Goal: Task Accomplishment & Management: Use online tool/utility

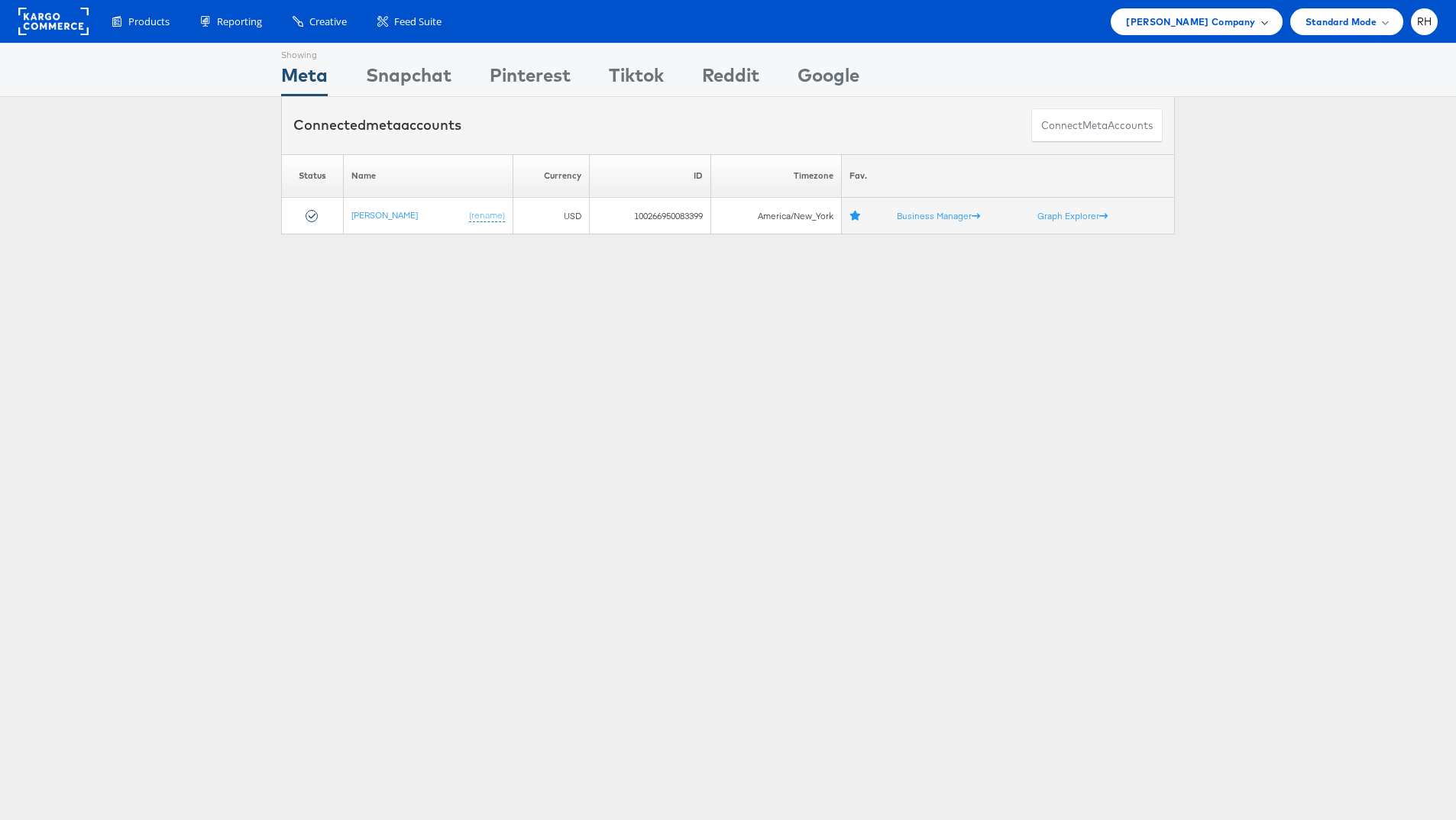
click at [1145, 24] on span "Steve Madden Company" at bounding box center [1190, 21] width 129 height 16
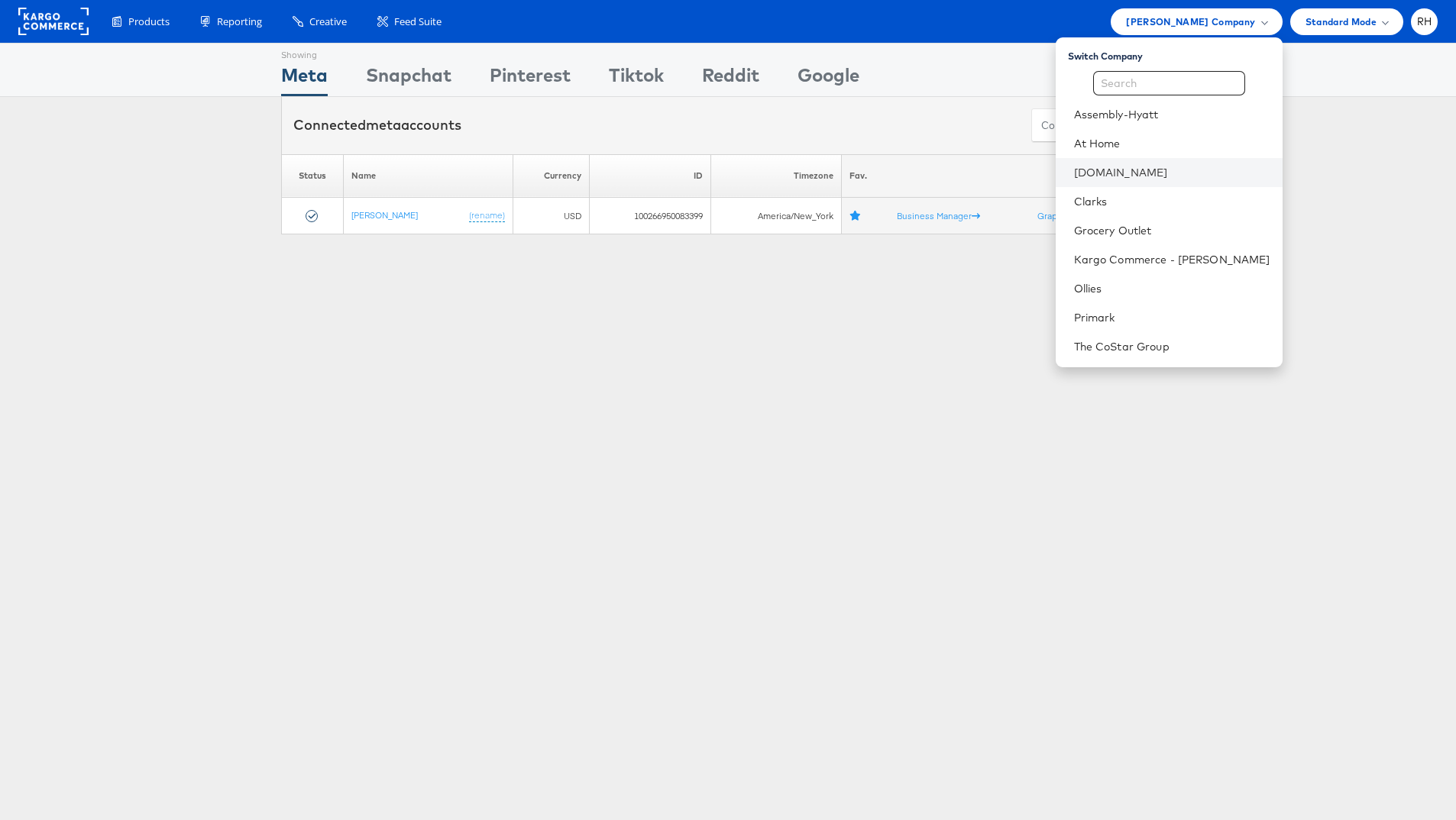
click at [1157, 163] on li "[DOMAIN_NAME]" at bounding box center [1168, 173] width 226 height 29
click at [1253, 182] on li "[DOMAIN_NAME]" at bounding box center [1168, 173] width 226 height 29
click at [1198, 176] on link "[DOMAIN_NAME]" at bounding box center [1172, 173] width 197 height 15
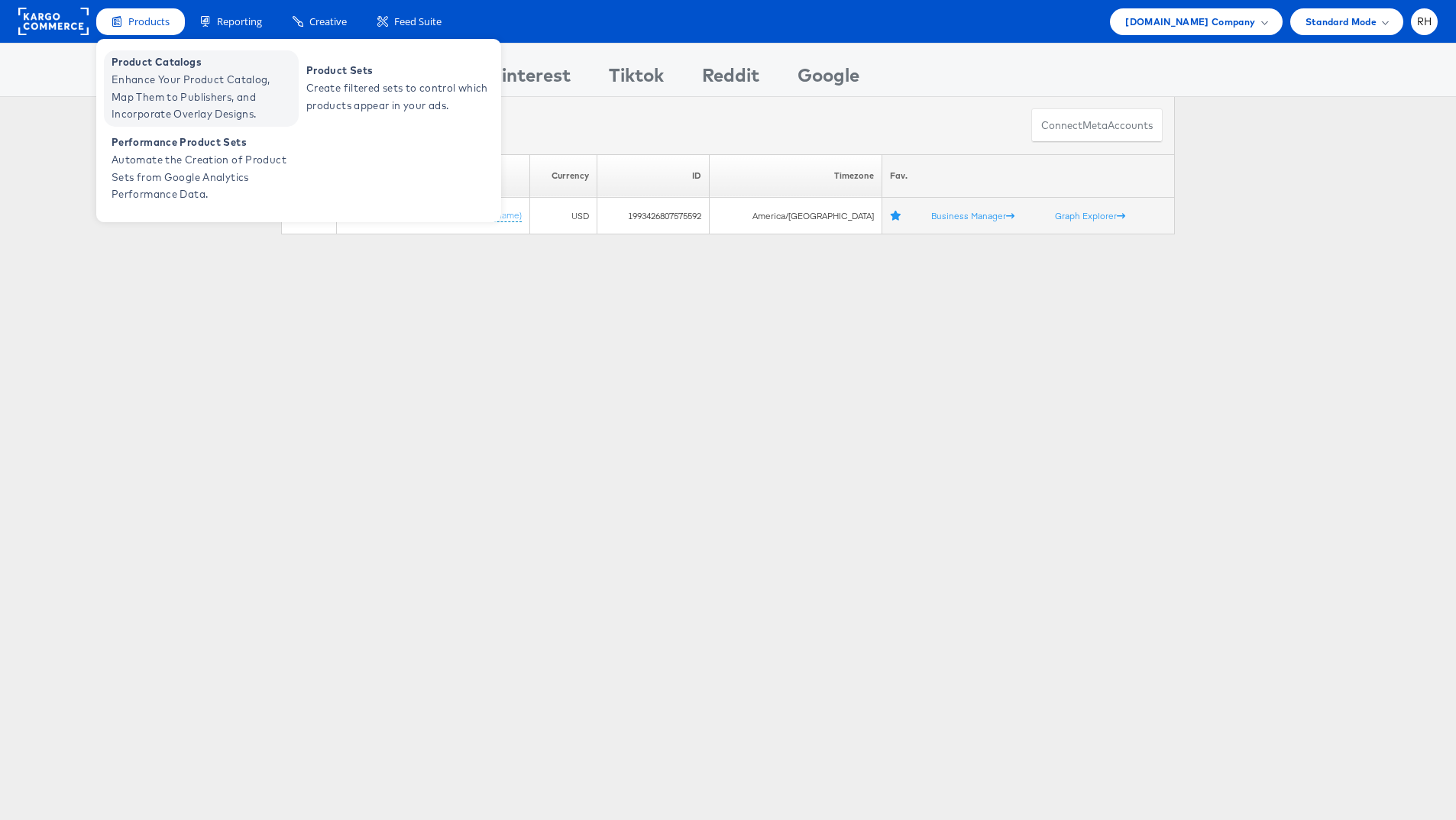
click at [141, 71] on span "Enhance Your Product Catalog, Map Them to Publishers, and Incorporate Overlay D…" at bounding box center [202, 97] width 183 height 52
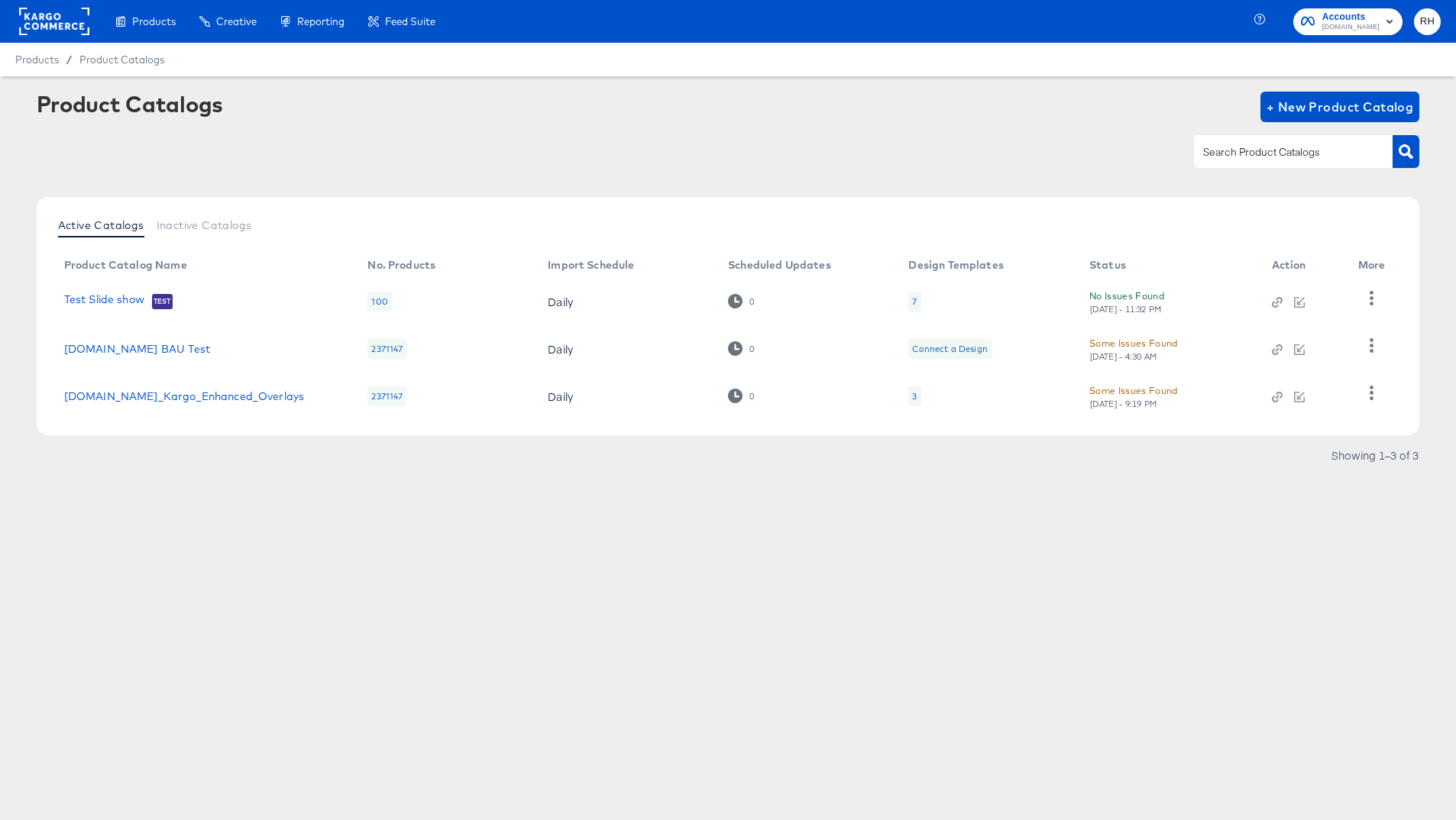
click at [912, 393] on div "3" at bounding box center [914, 396] width 5 height 12
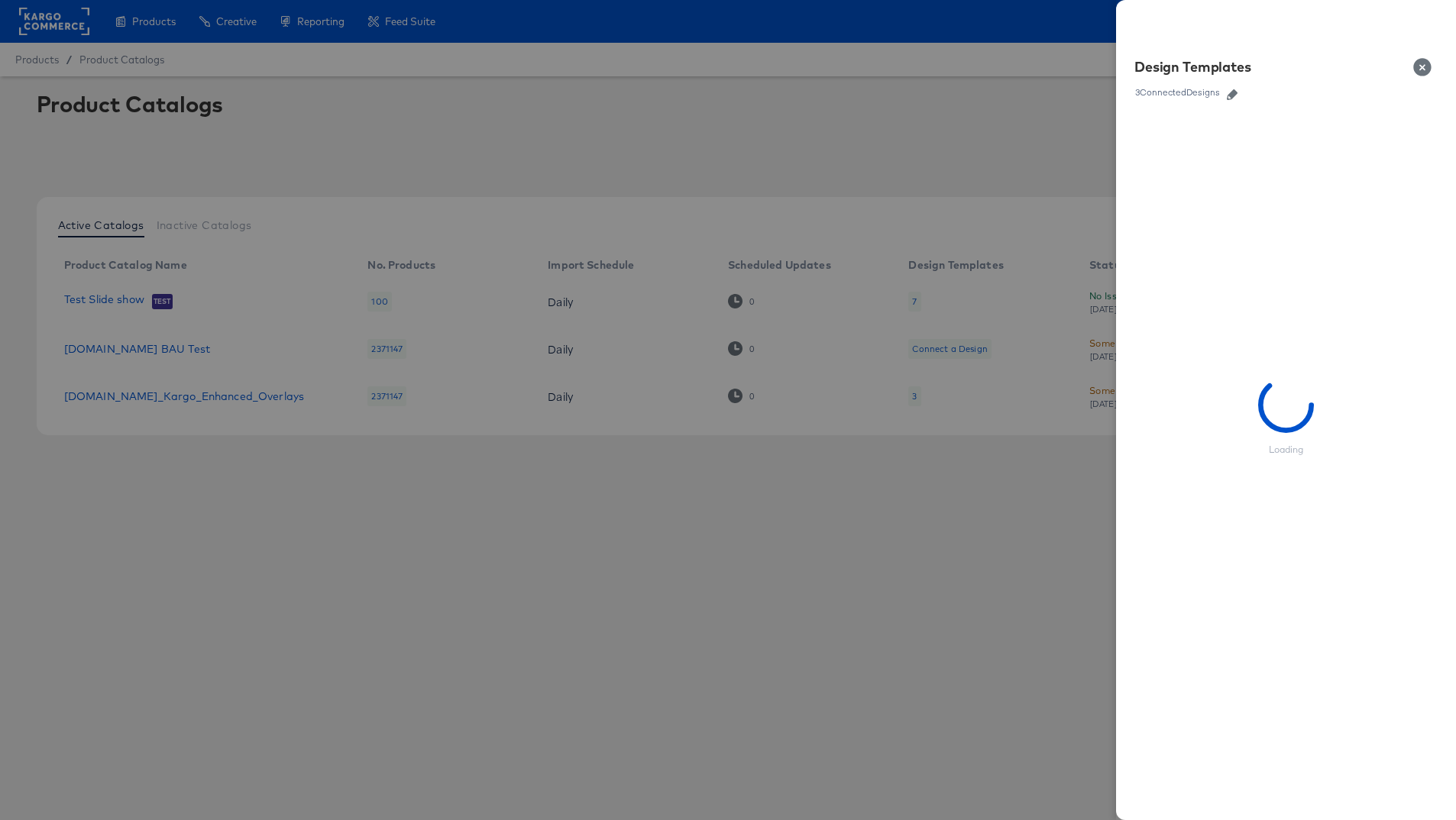
click at [1233, 89] on icon "button" at bounding box center [1232, 94] width 11 height 11
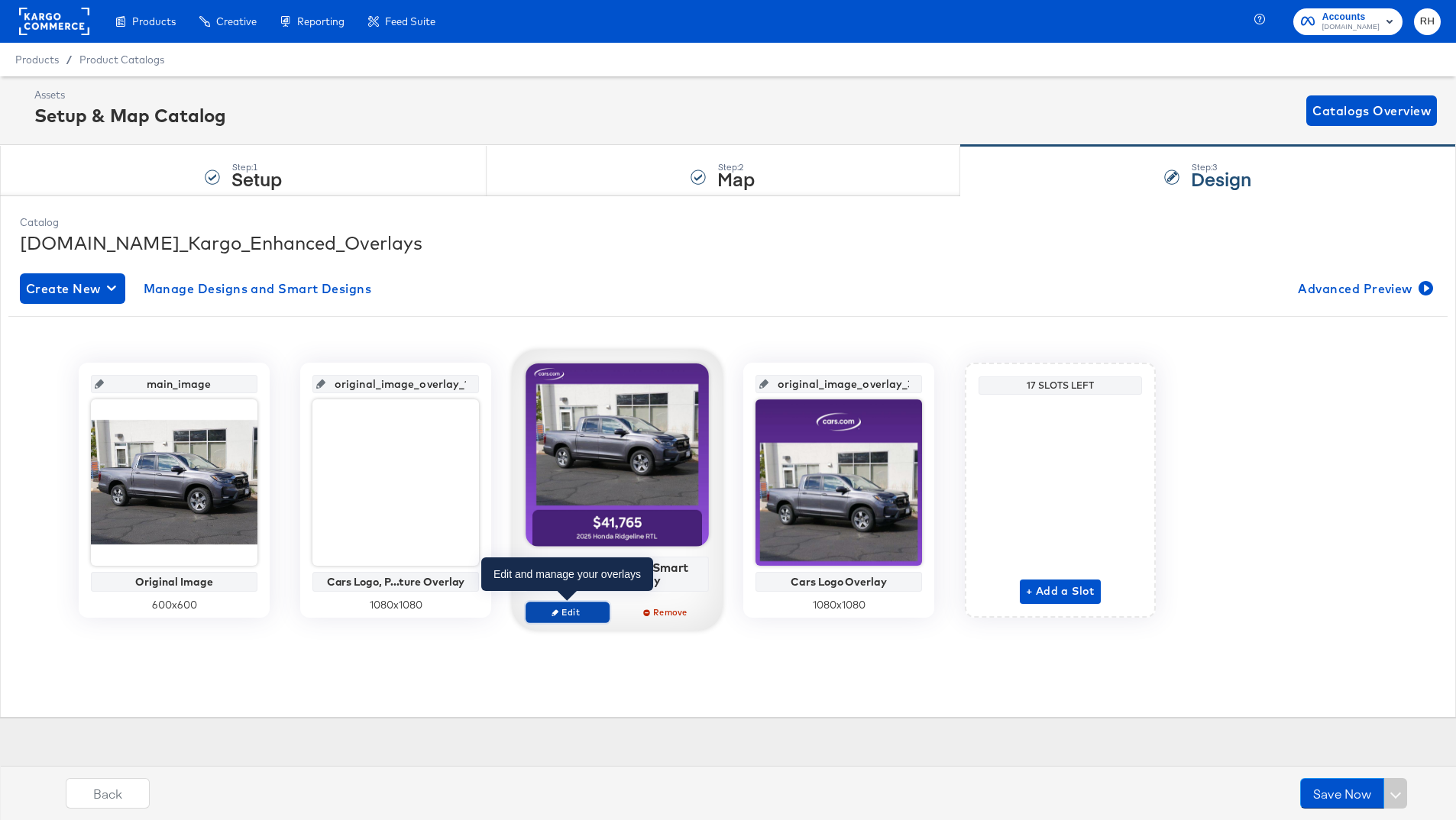
click at [577, 615] on span "Edit" at bounding box center [567, 612] width 70 height 12
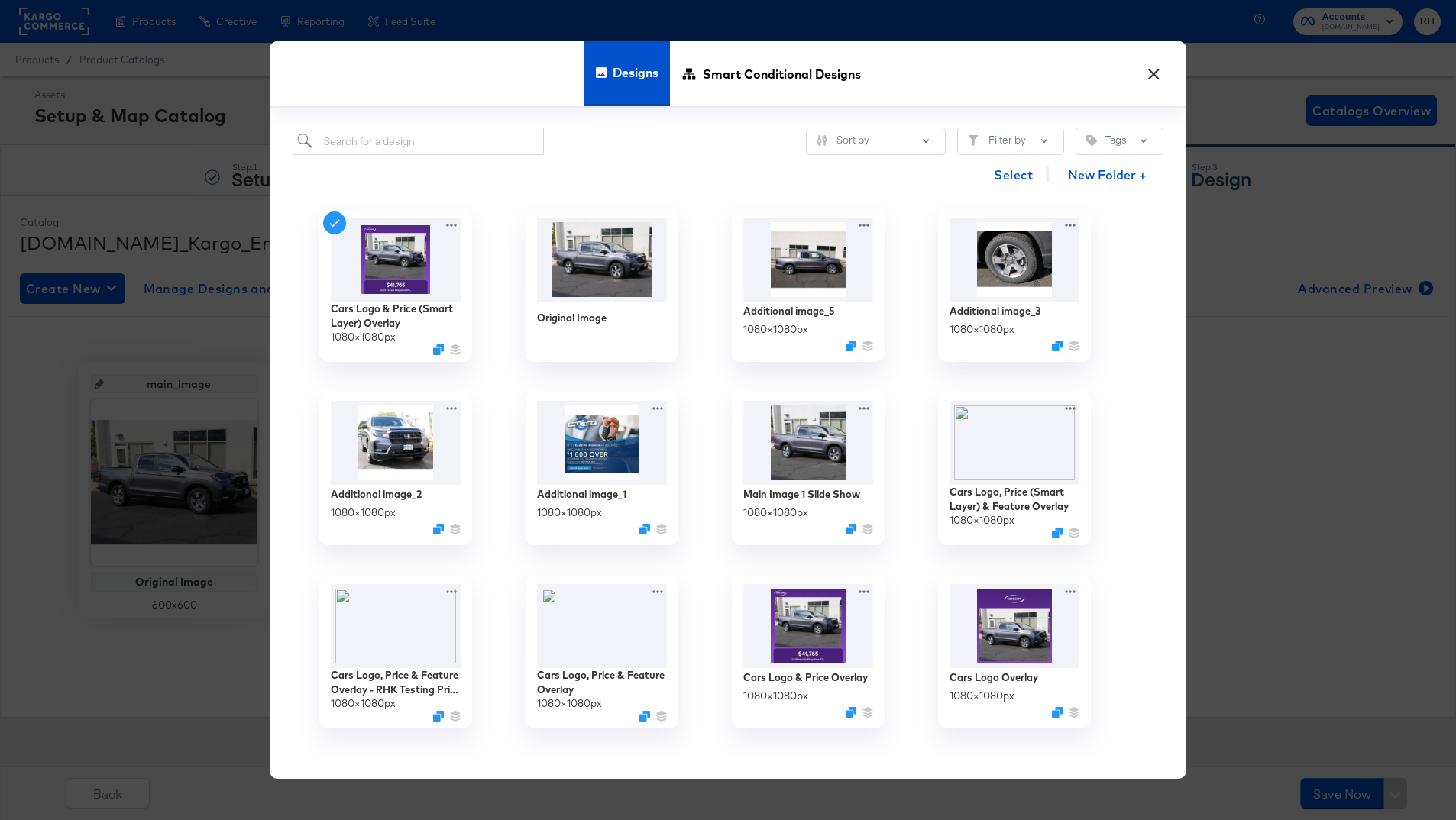
click at [231, 83] on div "× Designs Smart Conditional Designs Sort by Filter by Tags Select New Folder + …" at bounding box center [728, 410] width 1456 height 820
click at [1157, 75] on button "×" at bounding box center [1153, 70] width 28 height 28
